Goal: Information Seeking & Learning: Check status

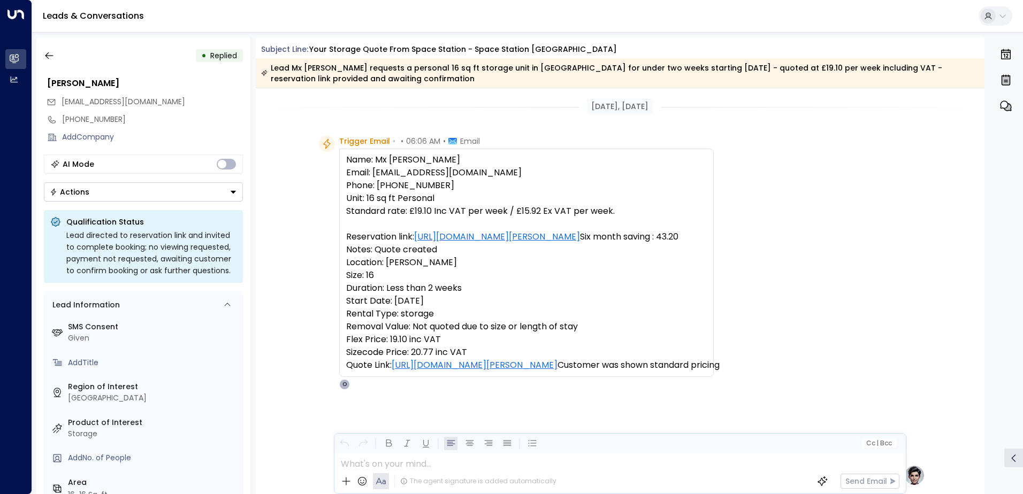
scroll to position [403, 0]
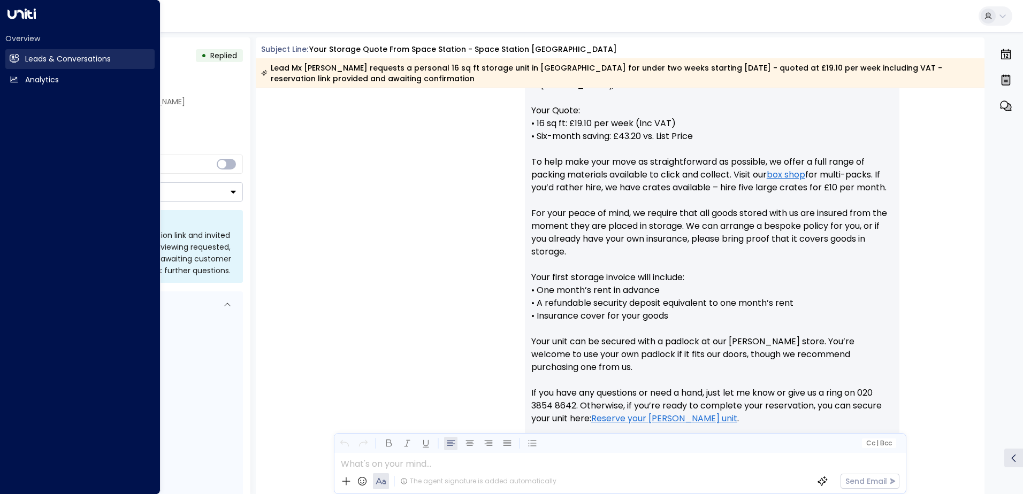
click at [11, 58] on icon at bounding box center [14, 58] width 9 height 6
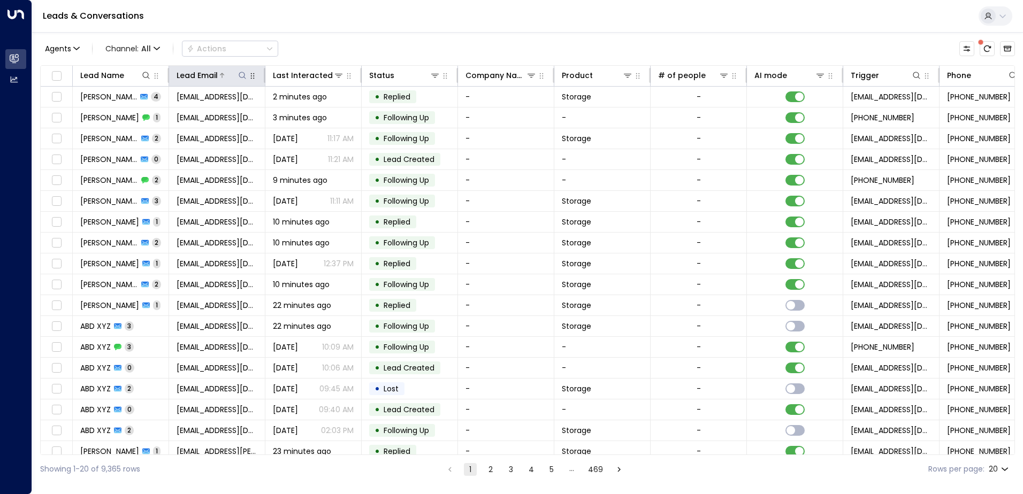
drag, startPoint x: 243, startPoint y: 70, endPoint x: 242, endPoint y: 77, distance: 7.5
click at [242, 71] on div "Lead Email" at bounding box center [212, 75] width 71 height 13
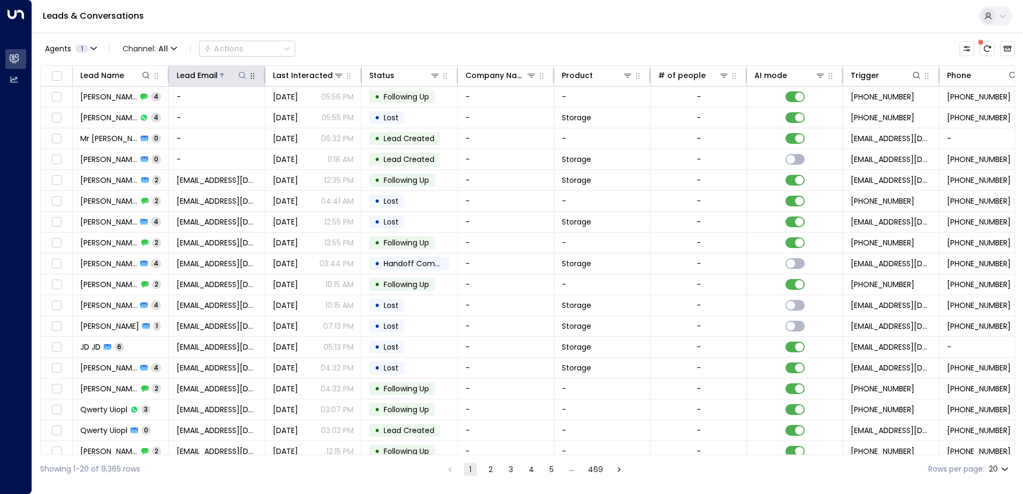
click at [245, 75] on icon at bounding box center [242, 75] width 7 height 7
click at [255, 111] on input "text" at bounding box center [243, 114] width 148 height 20
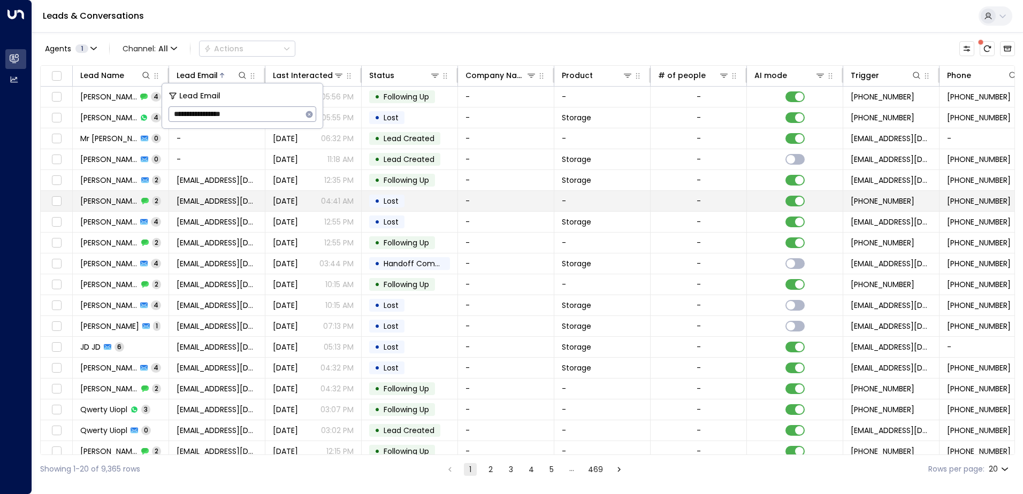
type input "**********"
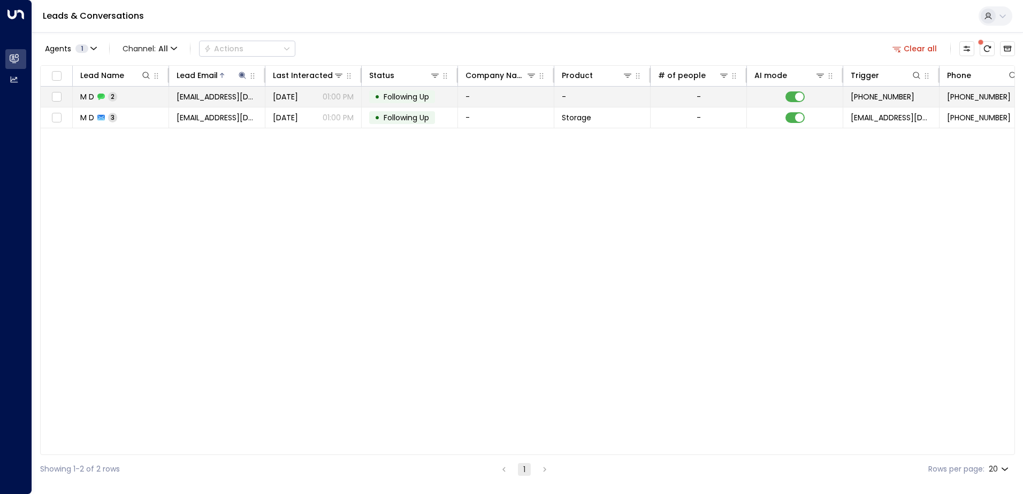
click at [486, 96] on td "-" at bounding box center [506, 97] width 96 height 20
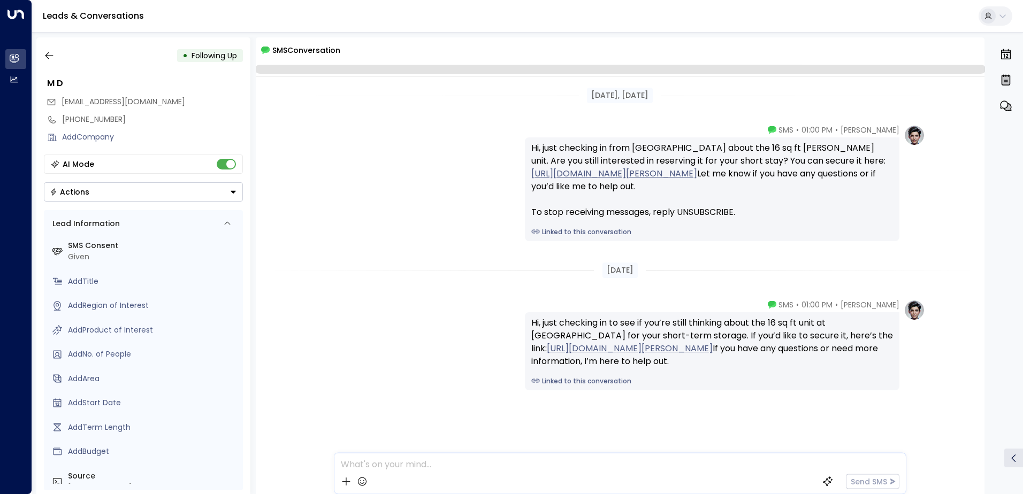
scroll to position [3, 0]
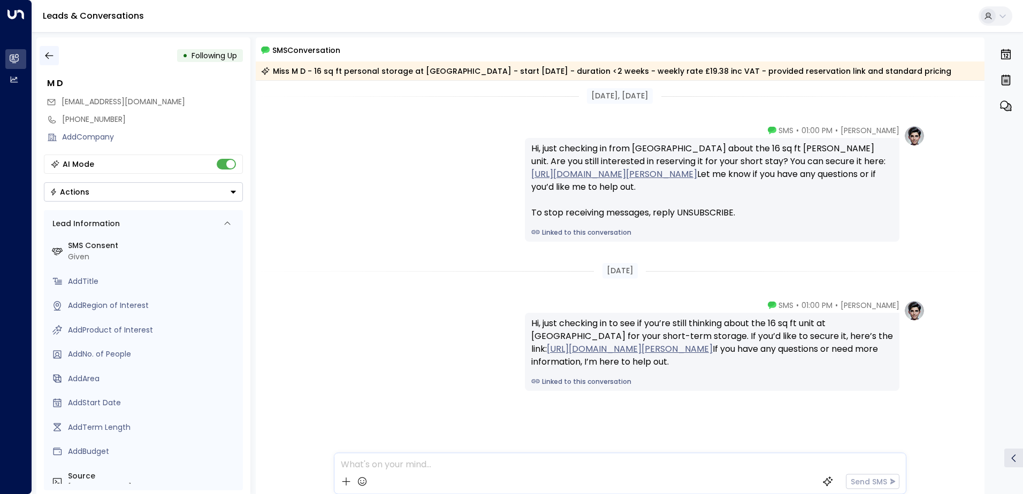
click at [51, 55] on icon "button" at bounding box center [49, 55] width 11 height 11
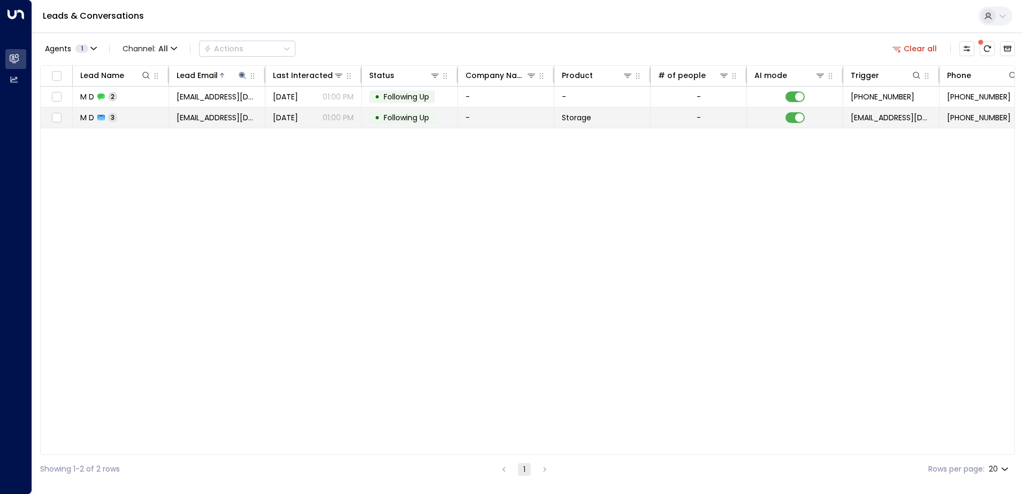
click at [507, 117] on td "-" at bounding box center [506, 118] width 96 height 20
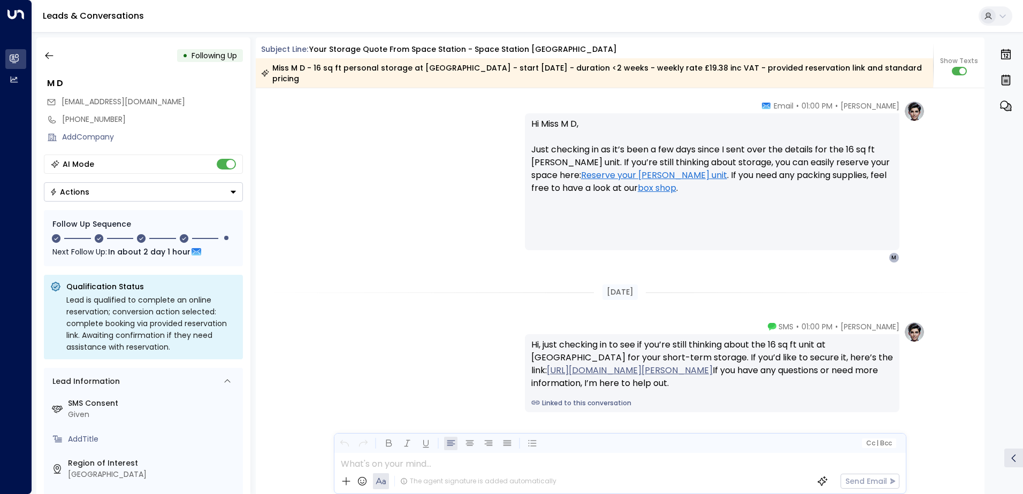
scroll to position [1433, 0]
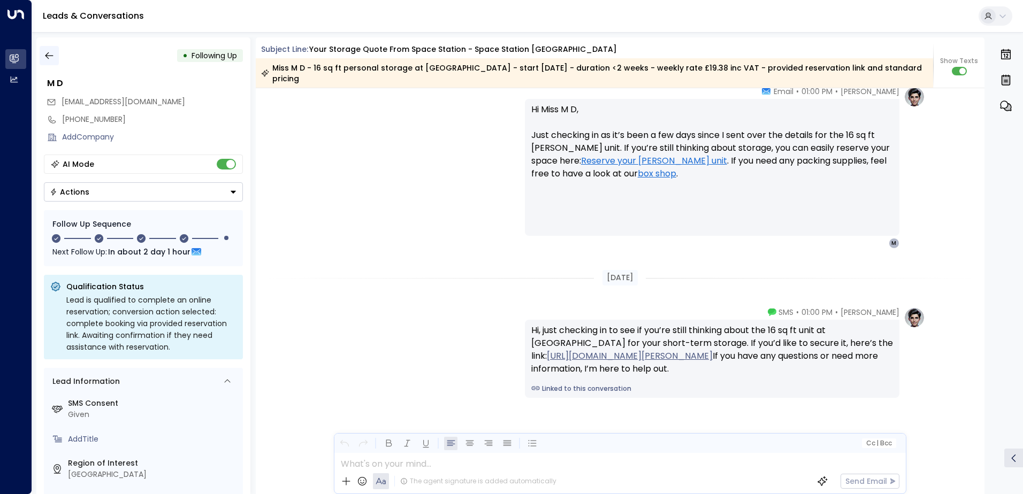
click at [47, 53] on icon "button" at bounding box center [49, 55] width 11 height 11
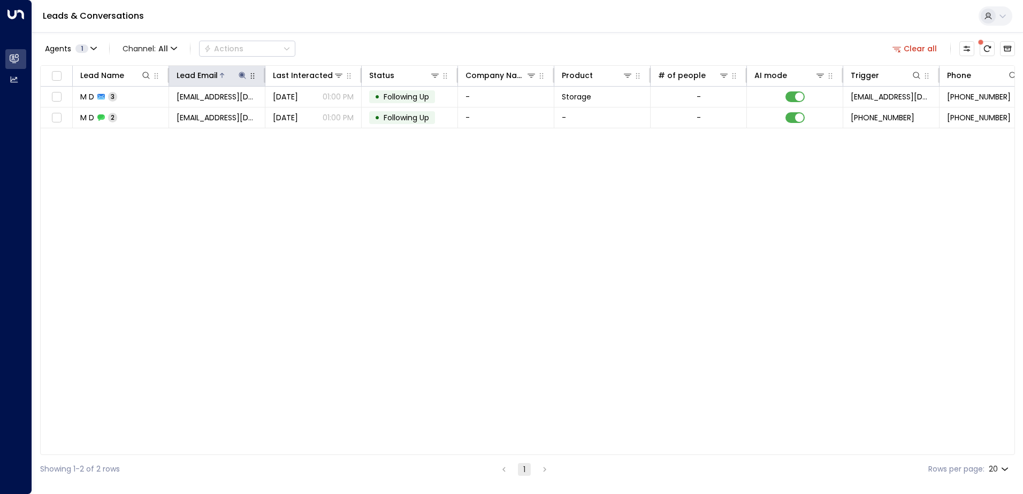
click at [241, 74] on icon at bounding box center [242, 75] width 7 height 7
click at [311, 115] on icon "button" at bounding box center [309, 114] width 7 height 7
click at [242, 114] on input "text" at bounding box center [243, 114] width 148 height 20
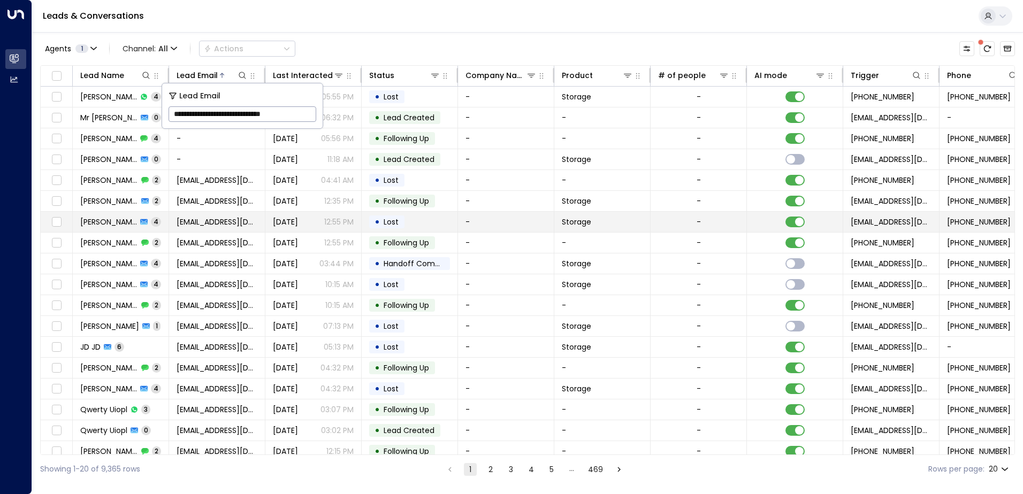
scroll to position [0, 5]
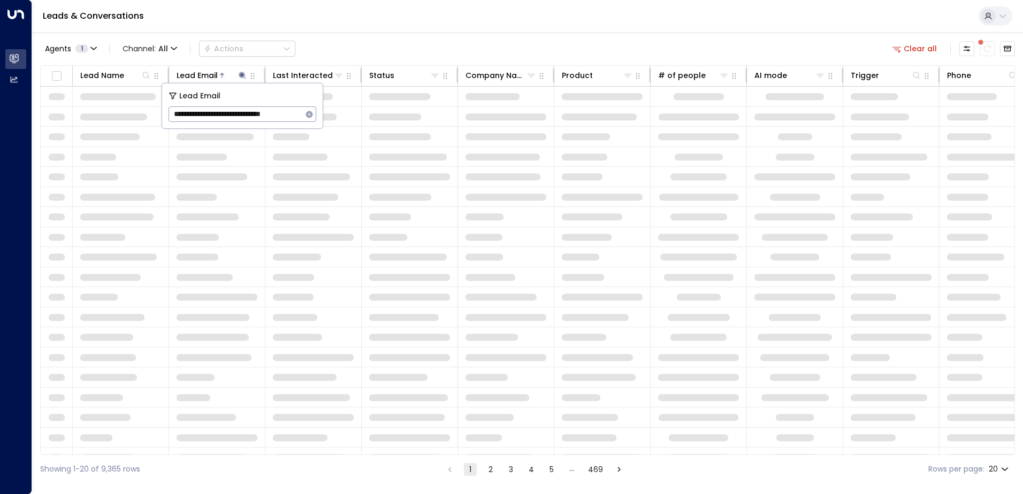
type input "**********"
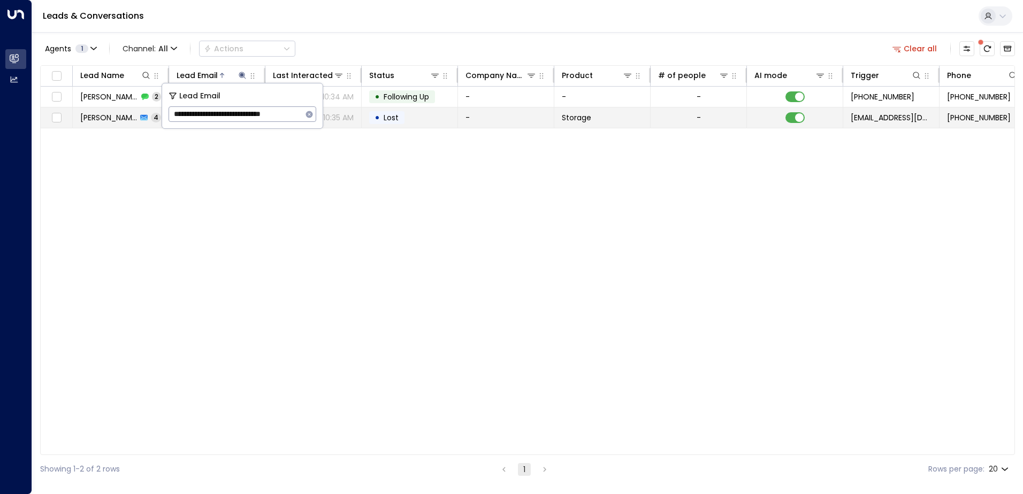
click at [497, 119] on td "-" at bounding box center [506, 118] width 96 height 20
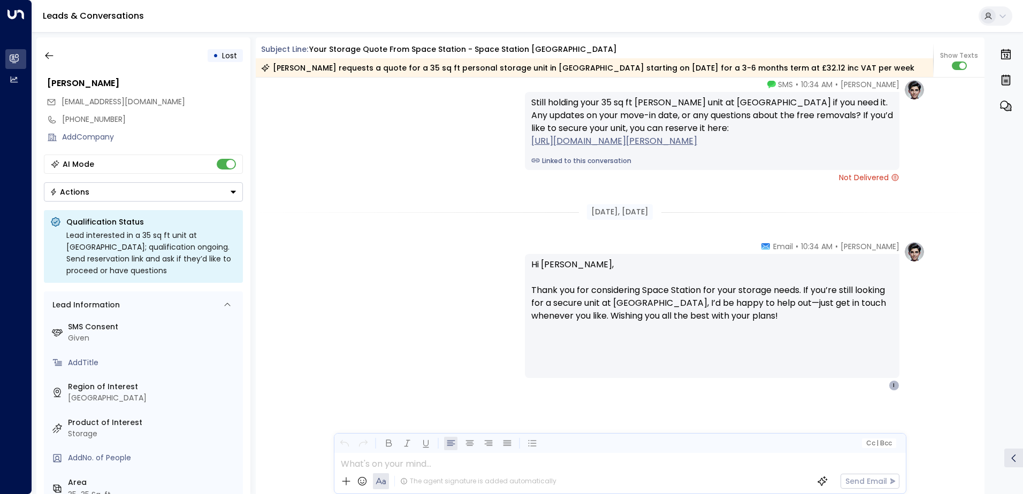
scroll to position [2191, 0]
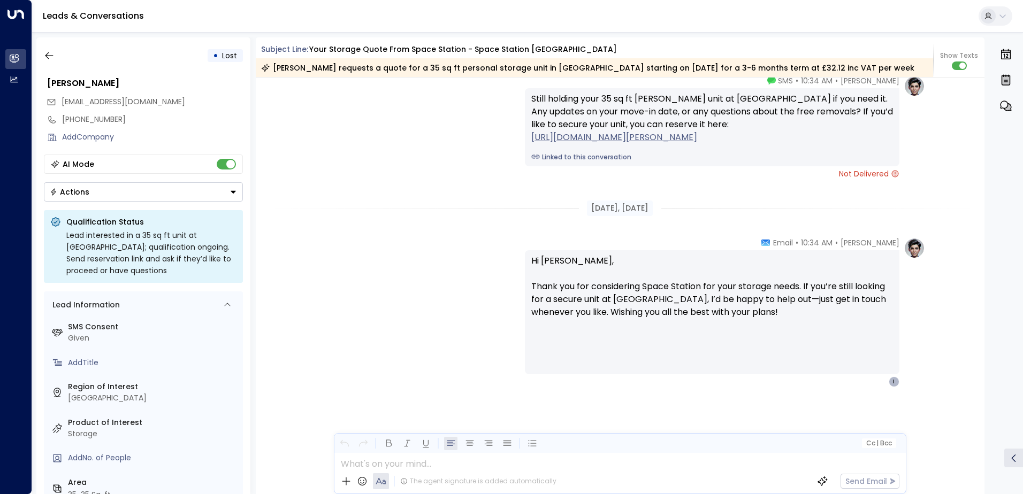
drag, startPoint x: 382, startPoint y: 202, endPoint x: 387, endPoint y: 206, distance: 6.9
click at [382, 202] on div "[DATE], [DATE]" at bounding box center [620, 209] width 729 height 16
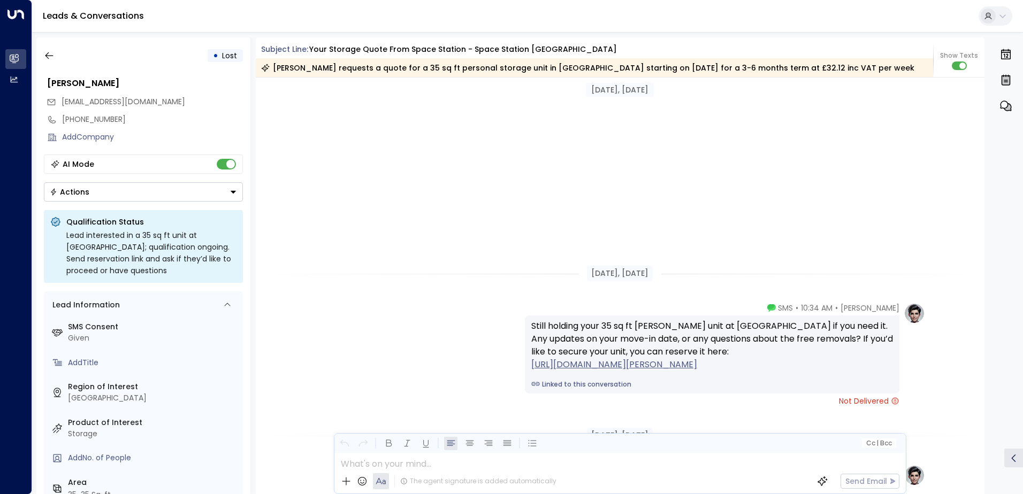
scroll to position [1579, 0]
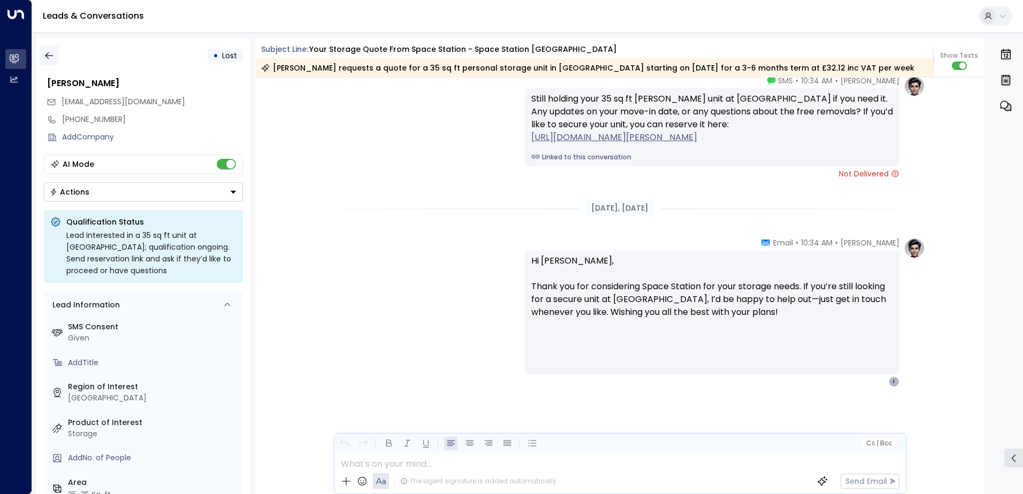
click at [51, 52] on icon "button" at bounding box center [49, 55] width 11 height 11
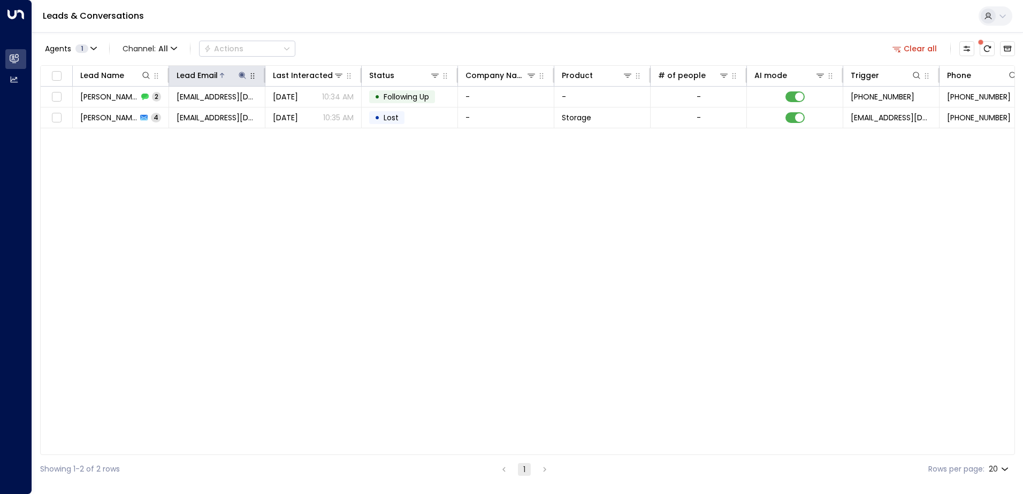
click at [241, 74] on icon at bounding box center [242, 75] width 7 height 7
click at [308, 114] on icon "button" at bounding box center [309, 114] width 7 height 7
click at [226, 116] on input "text" at bounding box center [243, 114] width 148 height 20
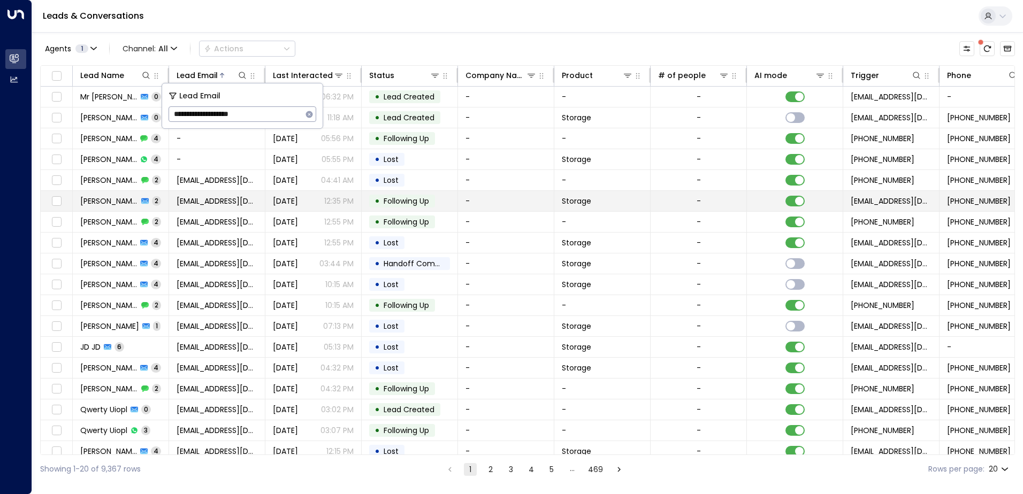
type input "**********"
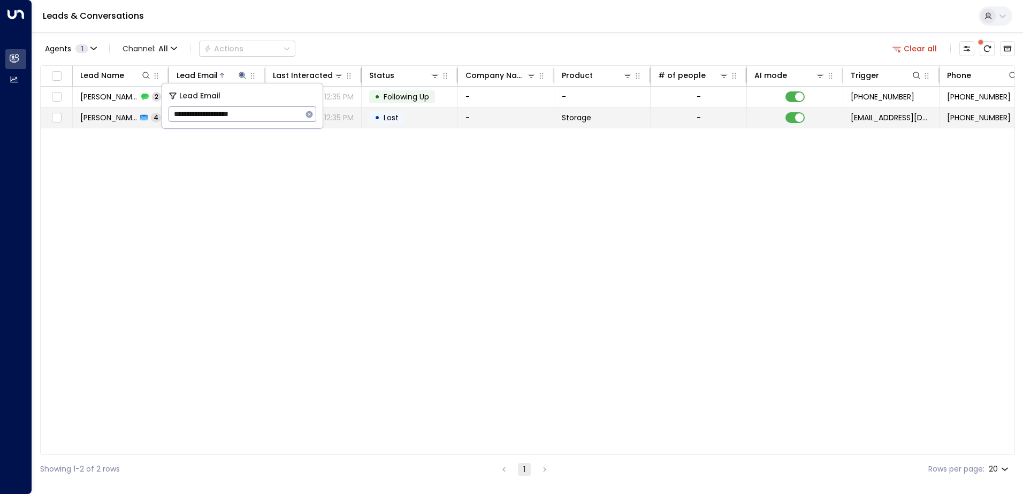
click at [488, 116] on td "-" at bounding box center [506, 118] width 96 height 20
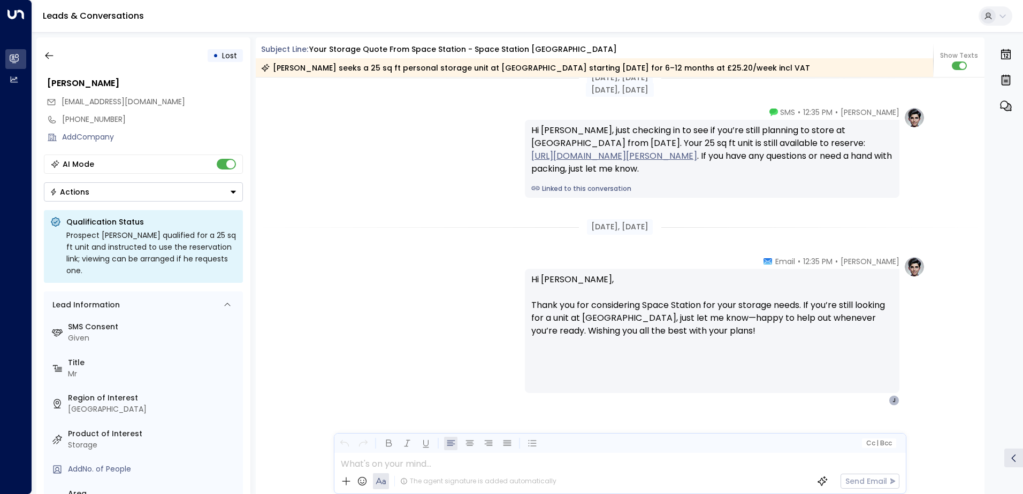
scroll to position [1589, 0]
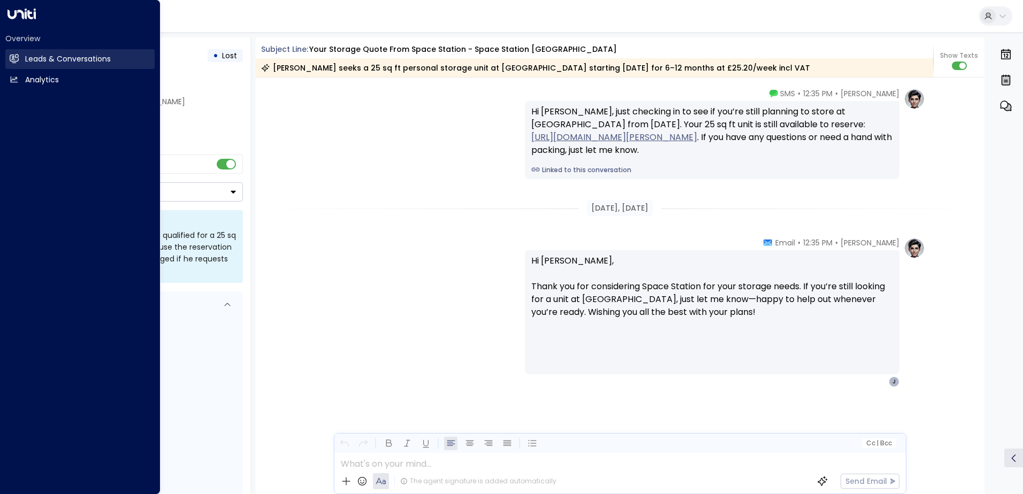
click at [12, 54] on link "Leads & Conversations Leads & Conversations" at bounding box center [79, 59] width 149 height 20
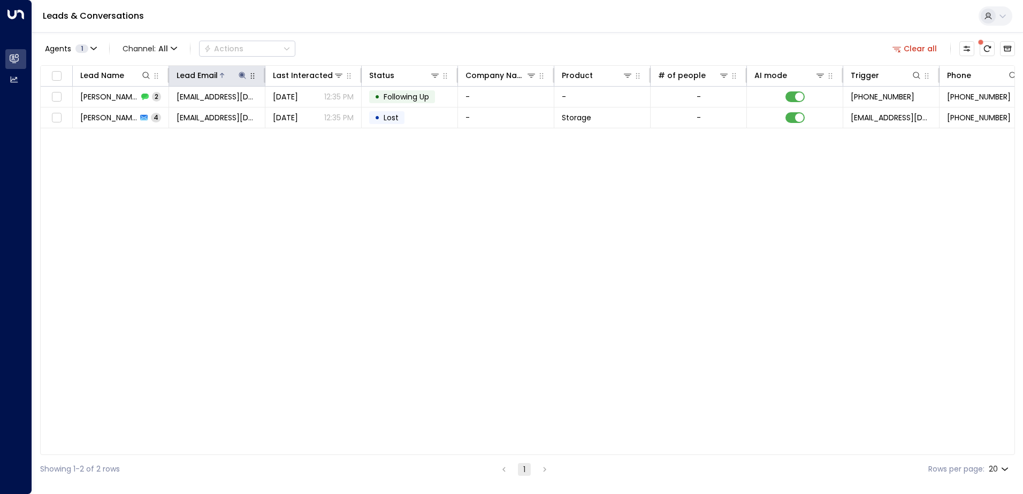
click at [242, 73] on icon at bounding box center [242, 75] width 9 height 9
drag, startPoint x: 309, startPoint y: 115, endPoint x: 293, endPoint y: 117, distance: 16.7
click at [309, 115] on icon "button" at bounding box center [309, 114] width 9 height 9
click at [216, 118] on input "text" at bounding box center [243, 114] width 148 height 20
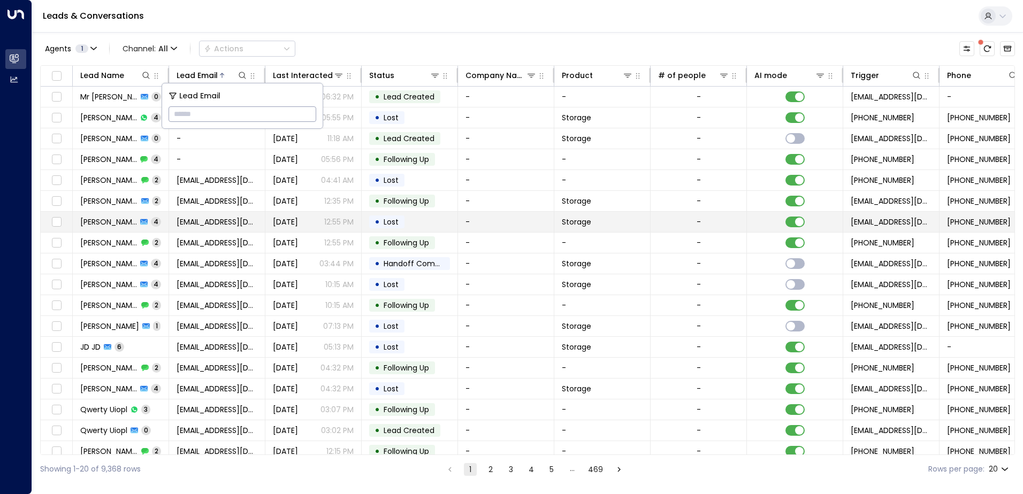
type input "**********"
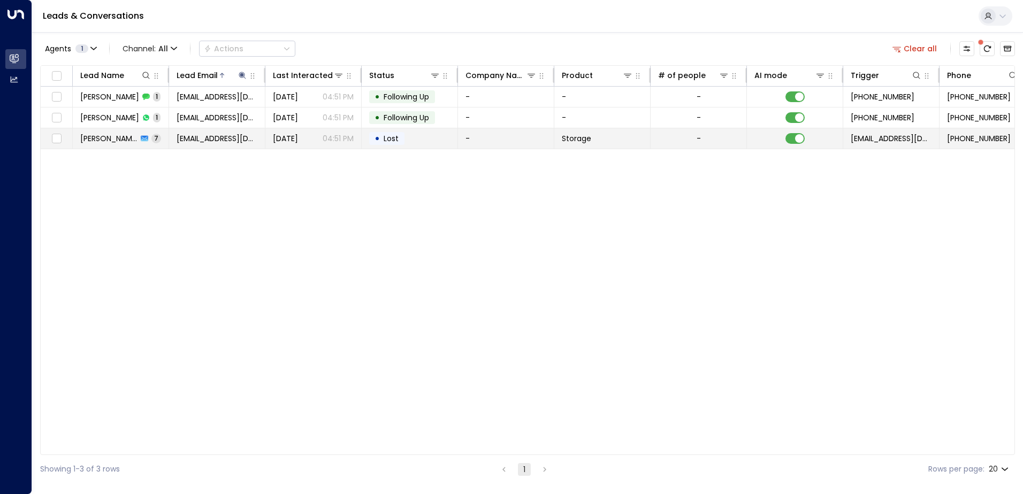
click at [417, 140] on td "• Lost" at bounding box center [410, 138] width 96 height 20
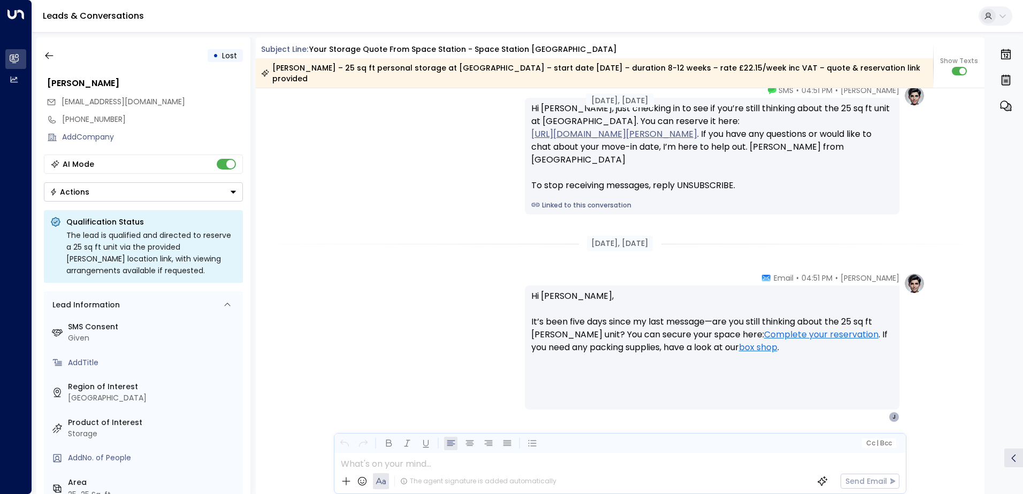
scroll to position [2655, 0]
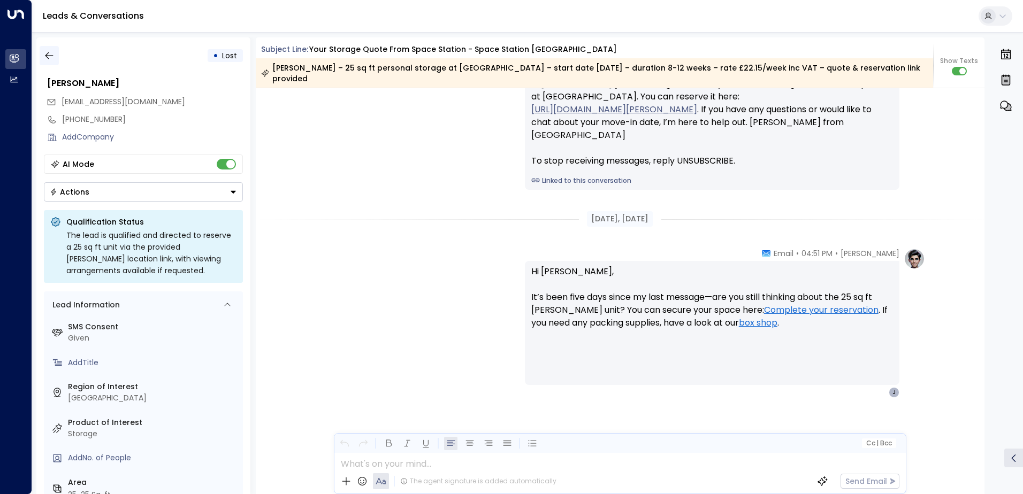
click at [49, 55] on icon "button" at bounding box center [49, 55] width 11 height 11
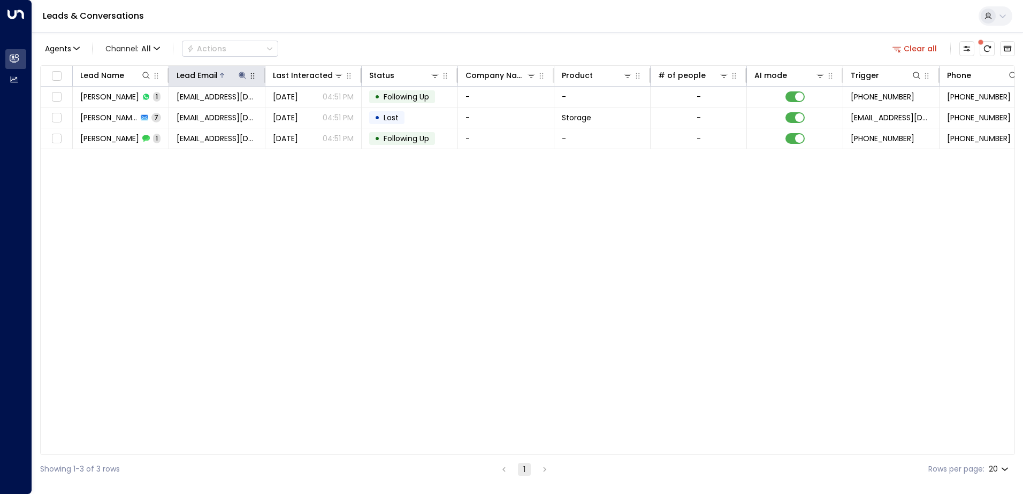
click at [247, 78] on button at bounding box center [242, 75] width 11 height 11
click at [310, 117] on icon "button" at bounding box center [309, 114] width 7 height 7
click at [258, 115] on input "text" at bounding box center [243, 114] width 148 height 20
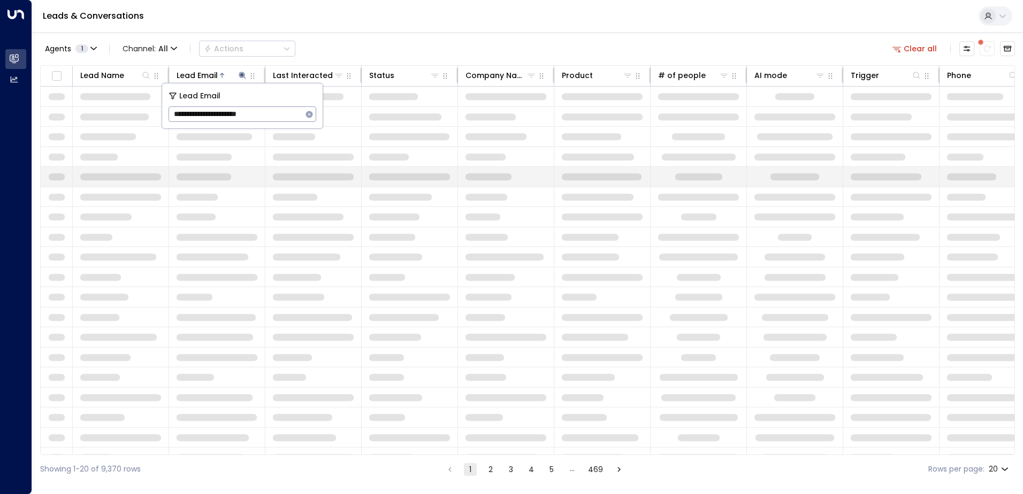
type input "**********"
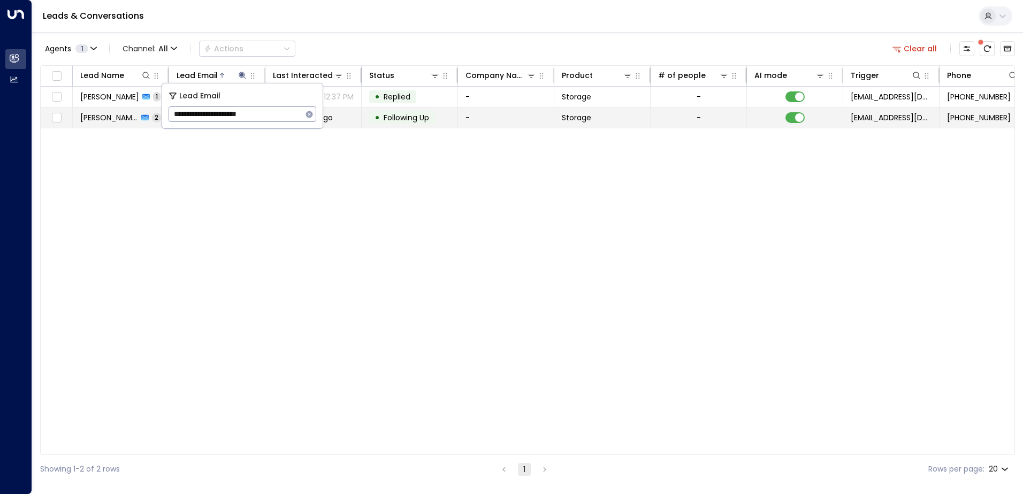
click at [500, 116] on td "-" at bounding box center [506, 118] width 96 height 20
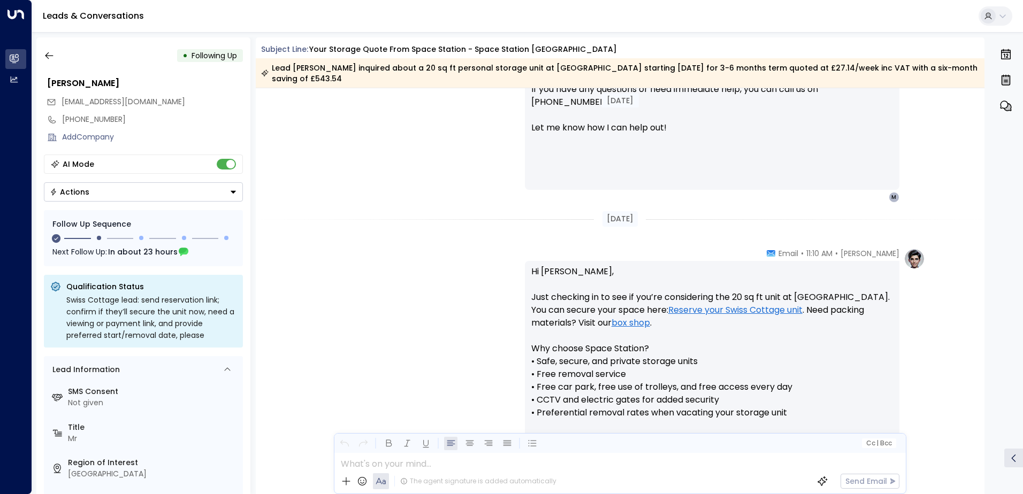
scroll to position [795, 0]
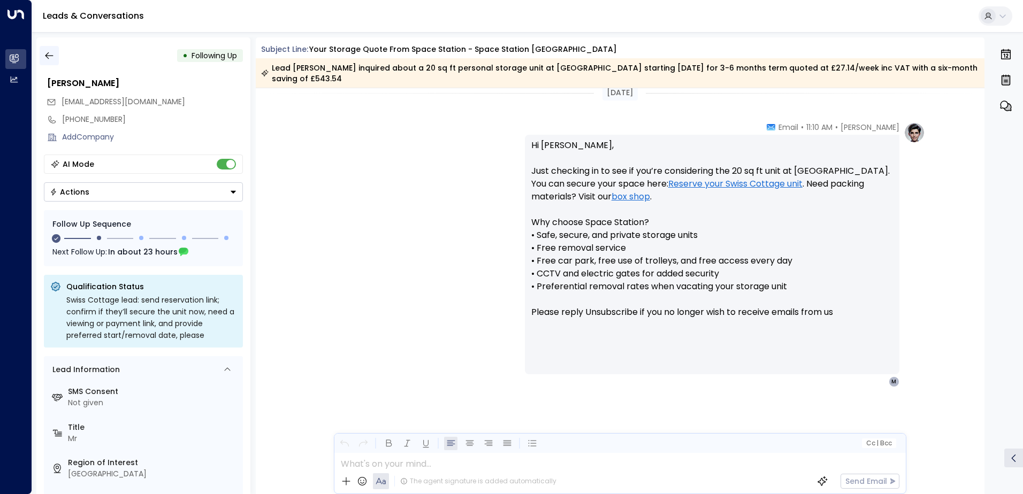
click at [47, 59] on icon "button" at bounding box center [49, 55] width 11 height 11
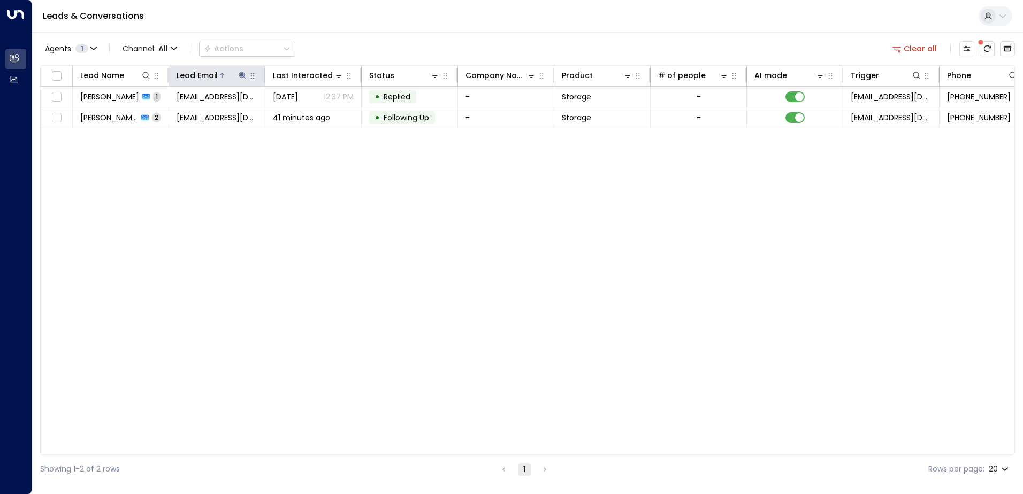
click at [242, 72] on icon at bounding box center [242, 75] width 7 height 7
click at [311, 115] on icon "button" at bounding box center [309, 114] width 7 height 7
click at [235, 111] on input "text" at bounding box center [243, 114] width 148 height 20
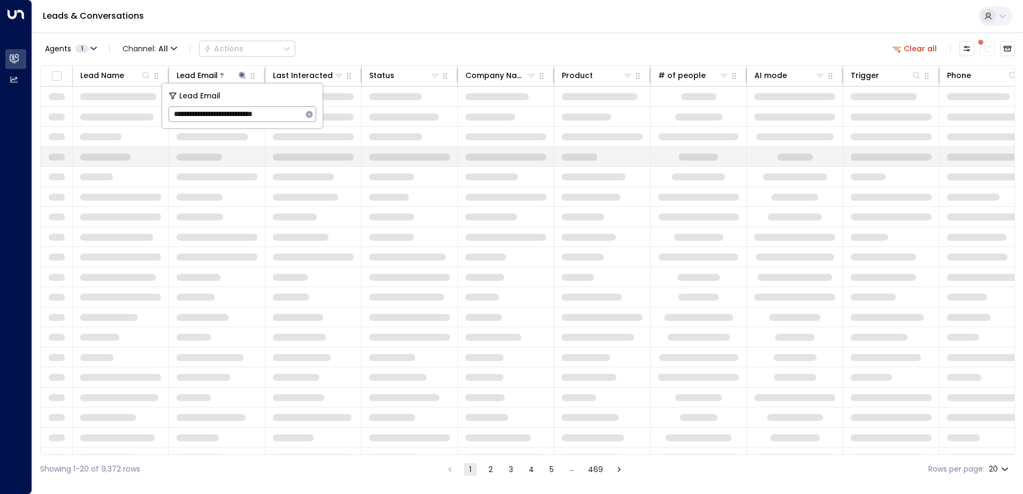
type input "**********"
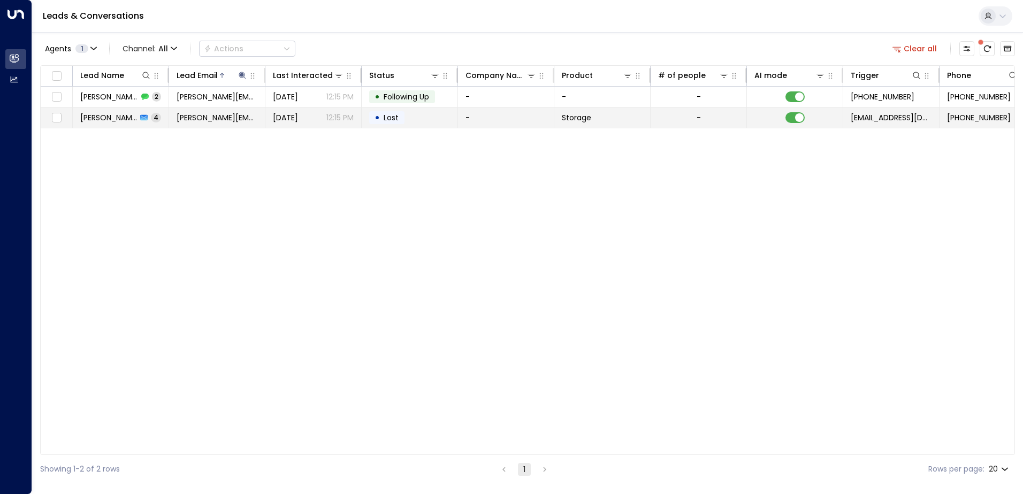
click at [431, 123] on td "• Lost" at bounding box center [410, 118] width 96 height 20
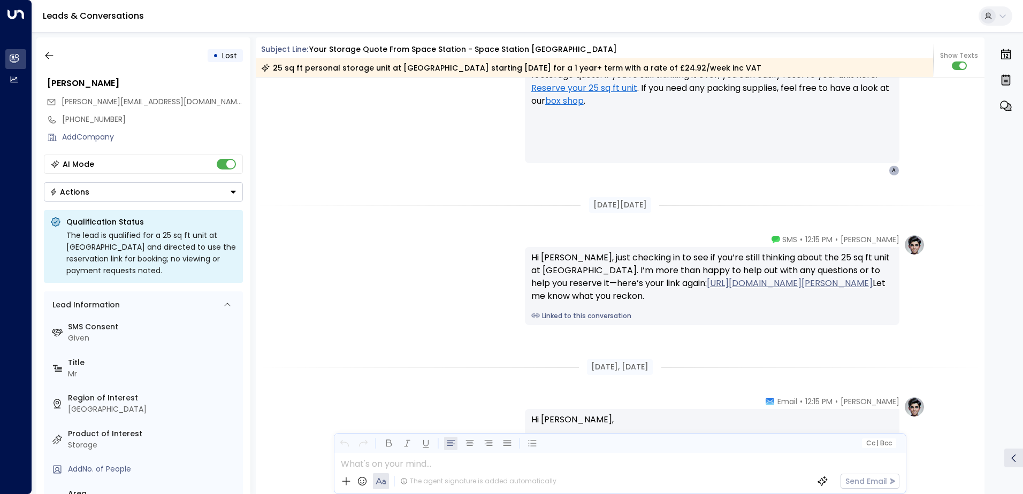
scroll to position [1654, 0]
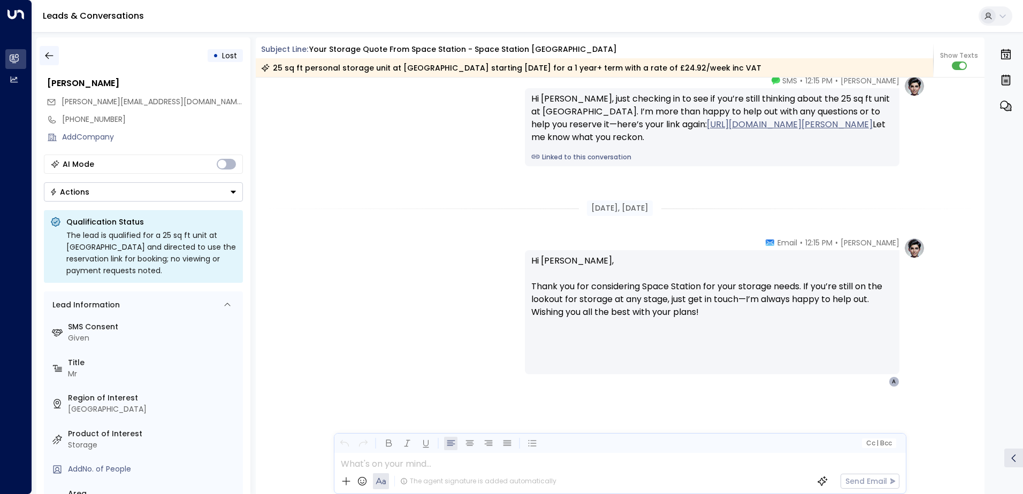
click at [49, 59] on icon "button" at bounding box center [49, 55] width 11 height 11
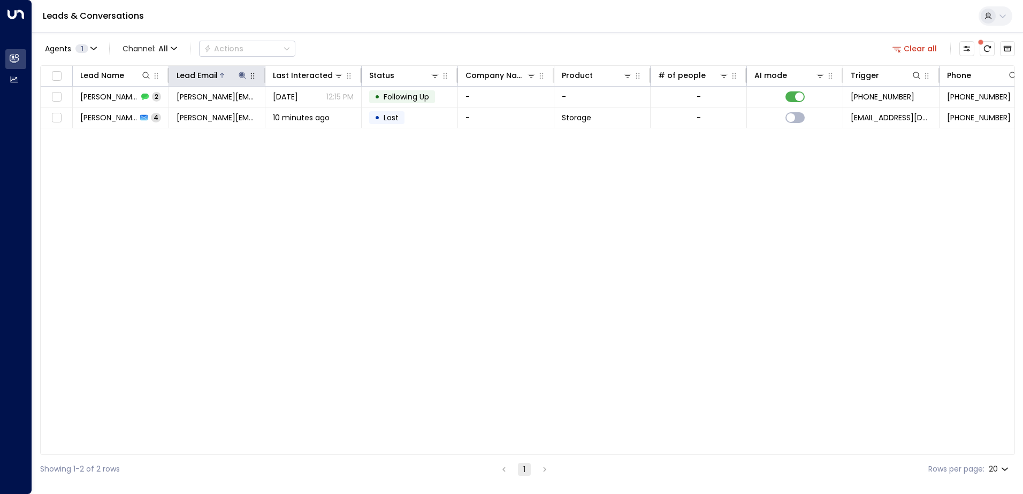
click at [242, 77] on icon at bounding box center [242, 75] width 9 height 9
drag, startPoint x: 309, startPoint y: 115, endPoint x: 301, endPoint y: 115, distance: 8.6
click at [307, 115] on icon "button" at bounding box center [309, 114] width 9 height 9
click at [242, 113] on input "text" at bounding box center [243, 114] width 148 height 20
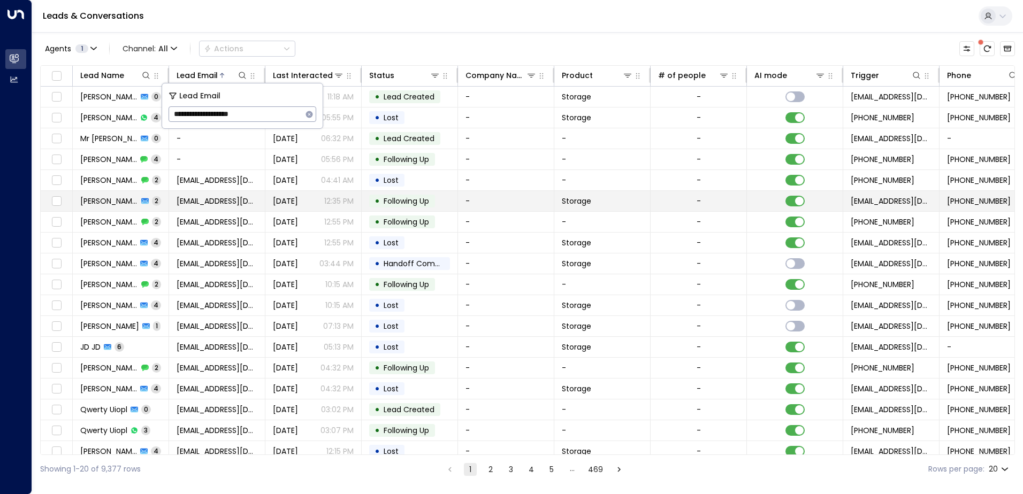
type input "**********"
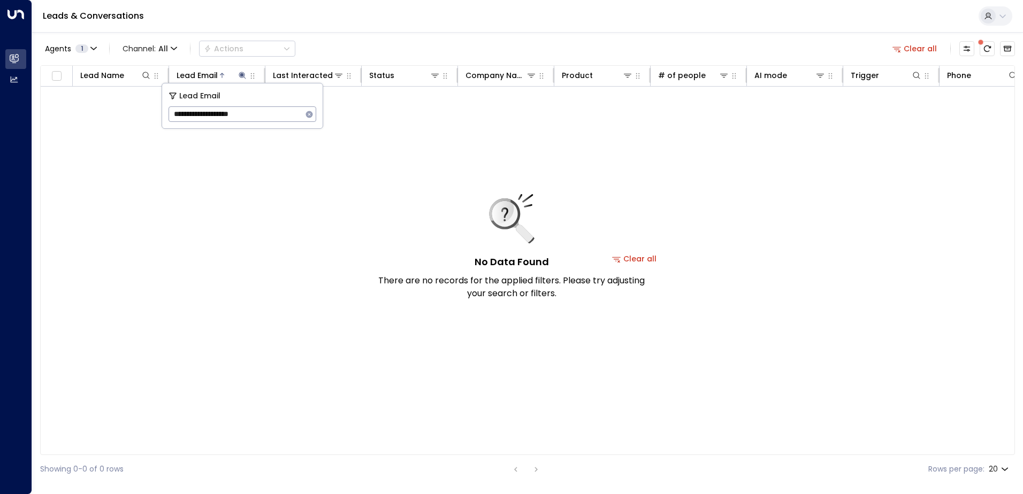
drag, startPoint x: 313, startPoint y: 114, endPoint x: 301, endPoint y: 113, distance: 11.3
click at [310, 114] on icon "button" at bounding box center [309, 114] width 7 height 7
click at [227, 113] on input "text" at bounding box center [243, 114] width 148 height 20
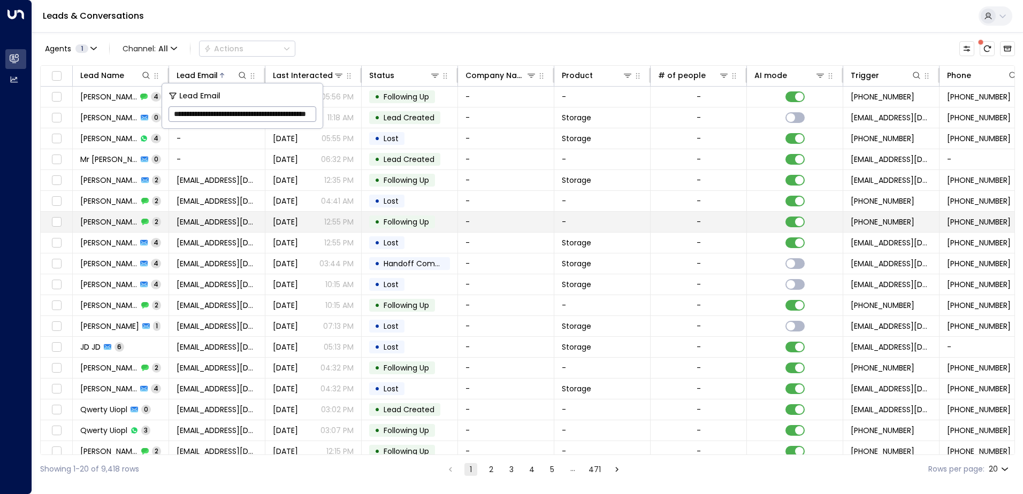
scroll to position [0, 65]
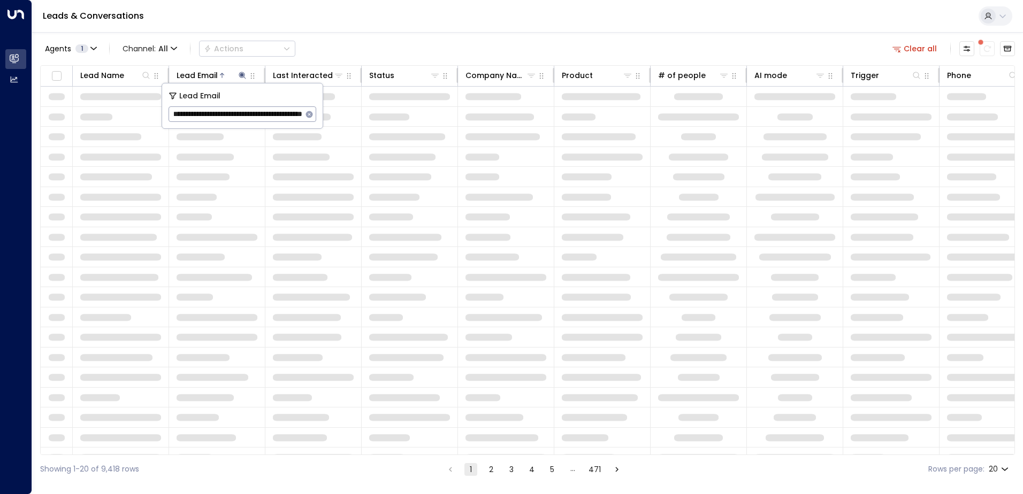
scroll to position [0, 61]
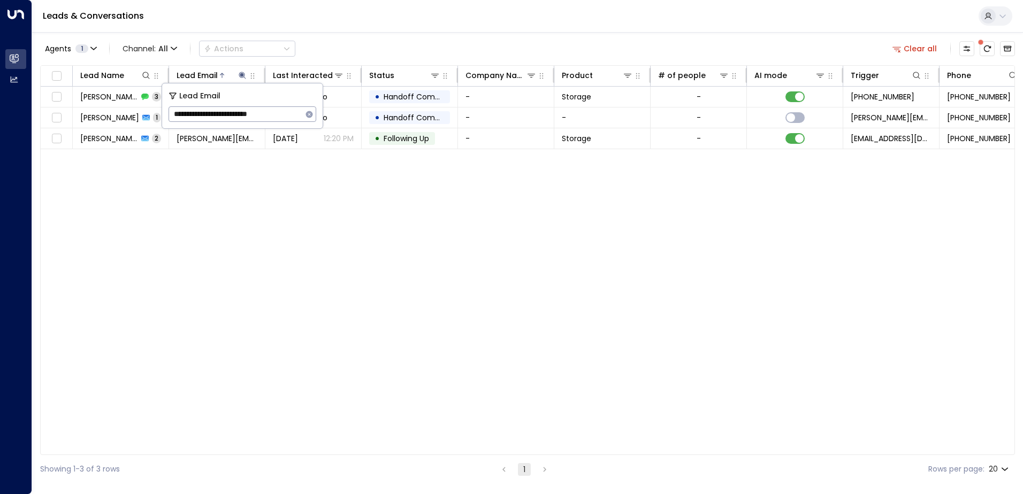
type input "**********"
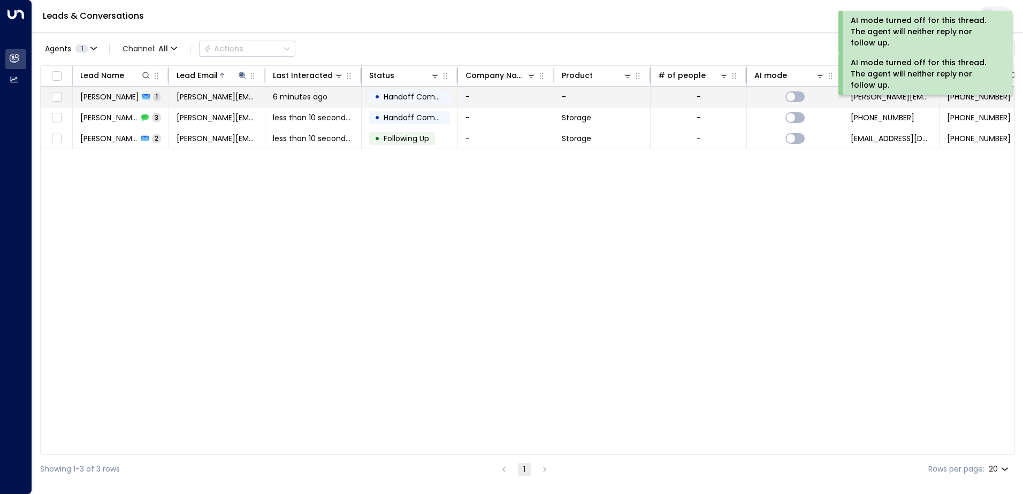
click at [491, 96] on td "-" at bounding box center [506, 97] width 96 height 20
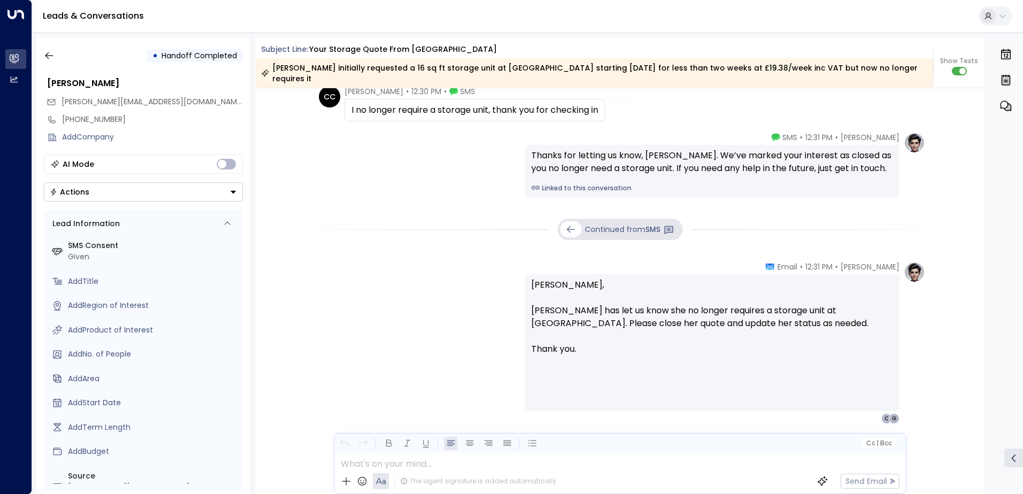
scroll to position [203, 0]
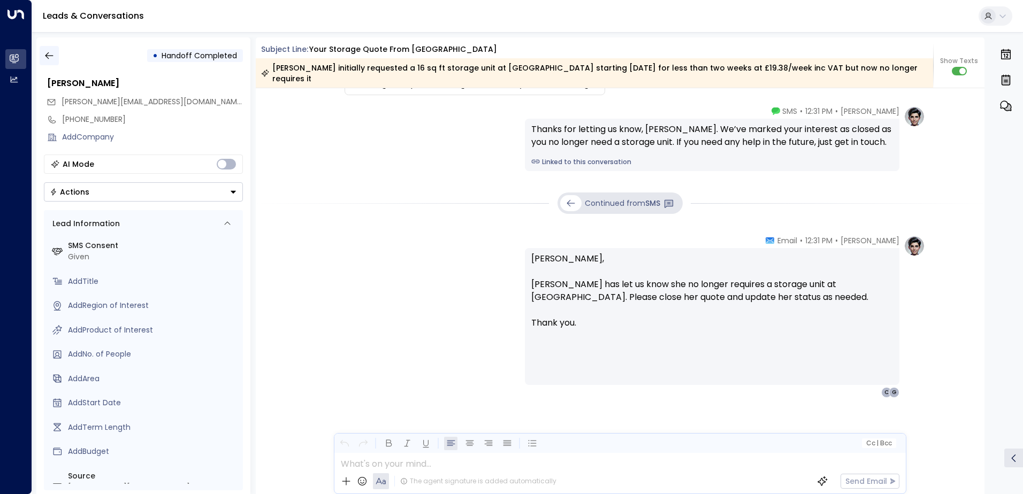
click at [45, 57] on icon "button" at bounding box center [49, 55] width 11 height 11
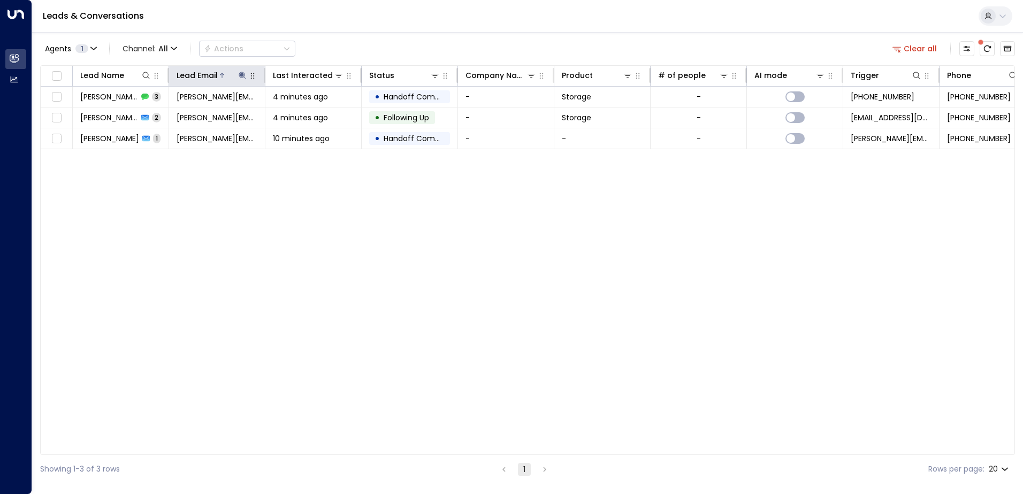
drag, startPoint x: 241, startPoint y: 78, endPoint x: 245, endPoint y: 82, distance: 5.7
click at [242, 78] on icon at bounding box center [242, 75] width 9 height 9
click at [311, 112] on icon "button" at bounding box center [309, 114] width 7 height 7
click at [204, 116] on input "text" at bounding box center [243, 114] width 148 height 20
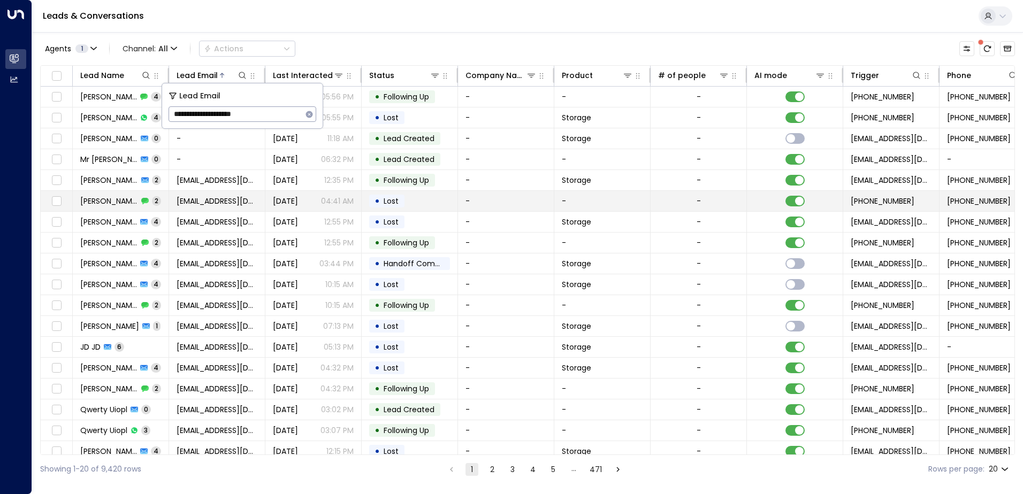
type input "**********"
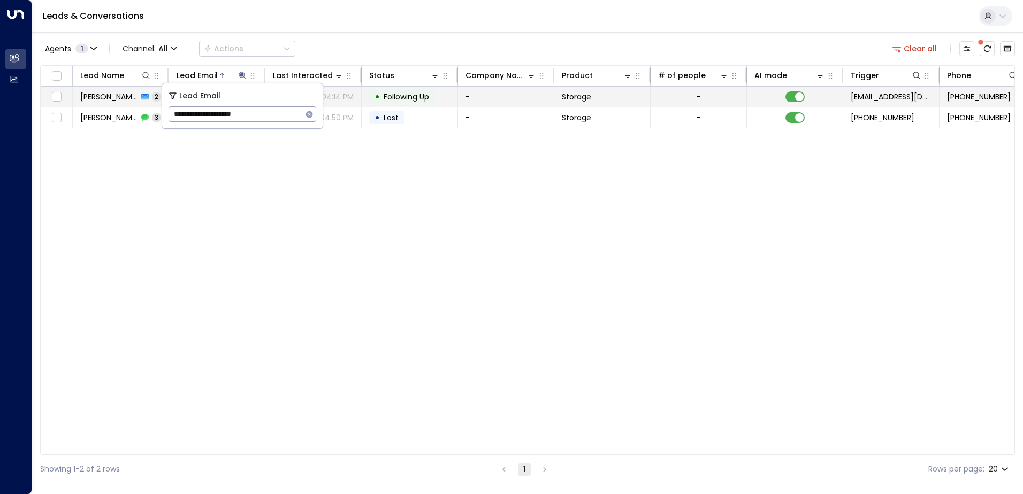
click at [494, 95] on td "-" at bounding box center [506, 97] width 96 height 20
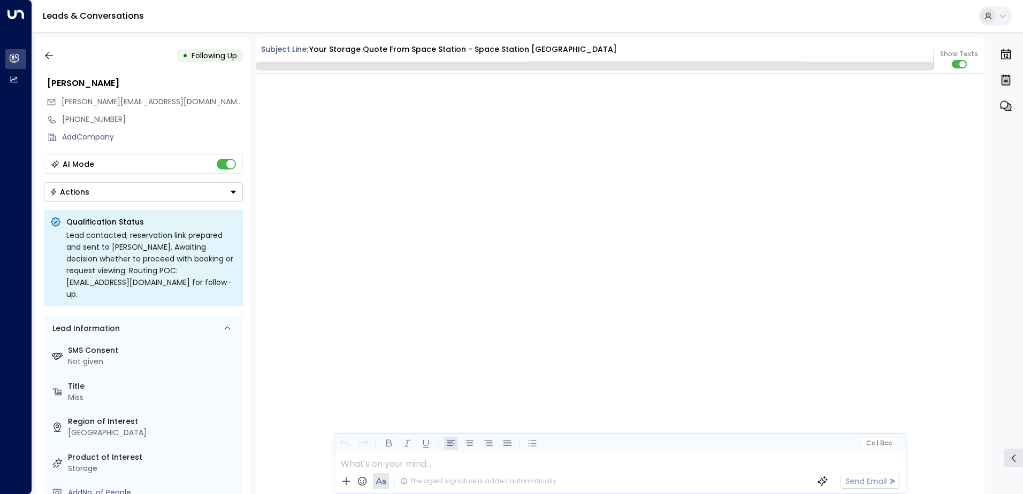
scroll to position [1138, 0]
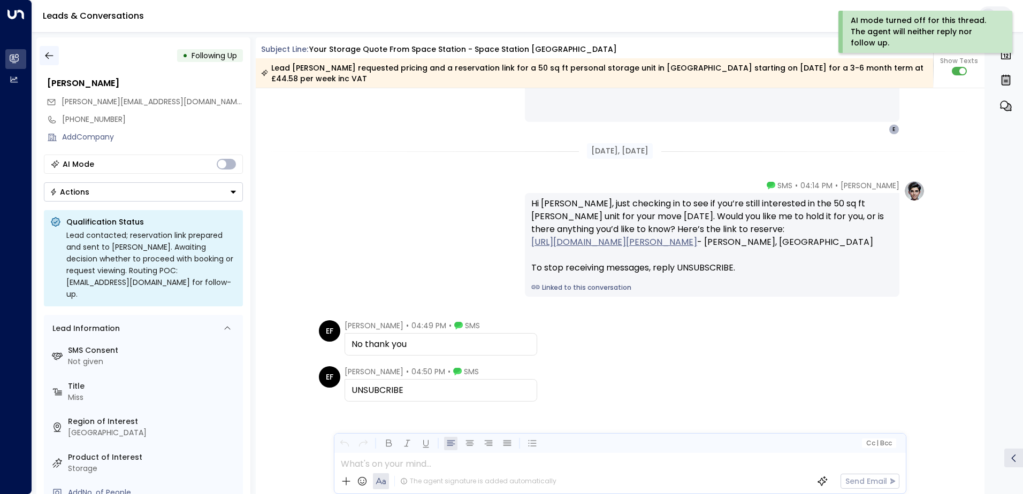
click at [48, 55] on icon "button" at bounding box center [49, 55] width 11 height 11
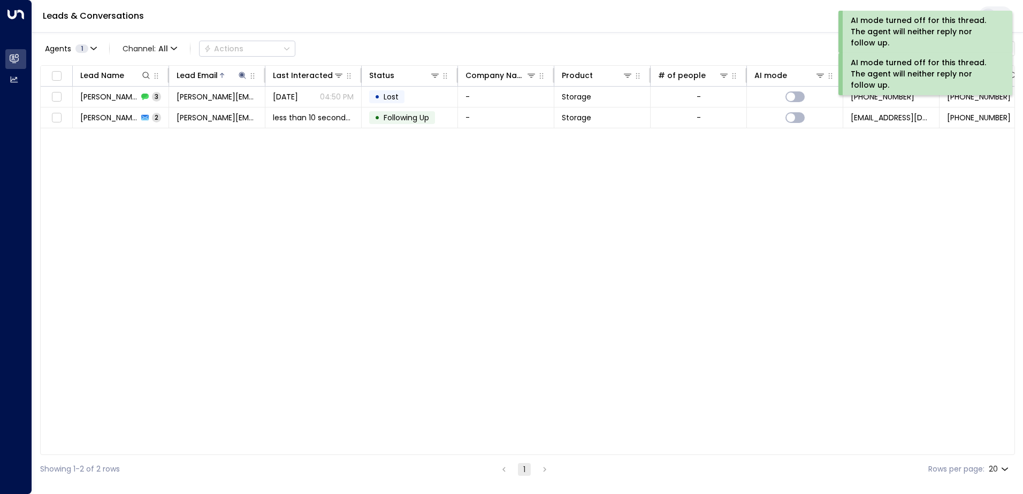
drag, startPoint x: 398, startPoint y: 212, endPoint x: 371, endPoint y: 215, distance: 26.4
click at [398, 212] on div "Lead Name Lead Email Last Interacted Status Company Name Product # of people AI…" at bounding box center [527, 260] width 975 height 390
